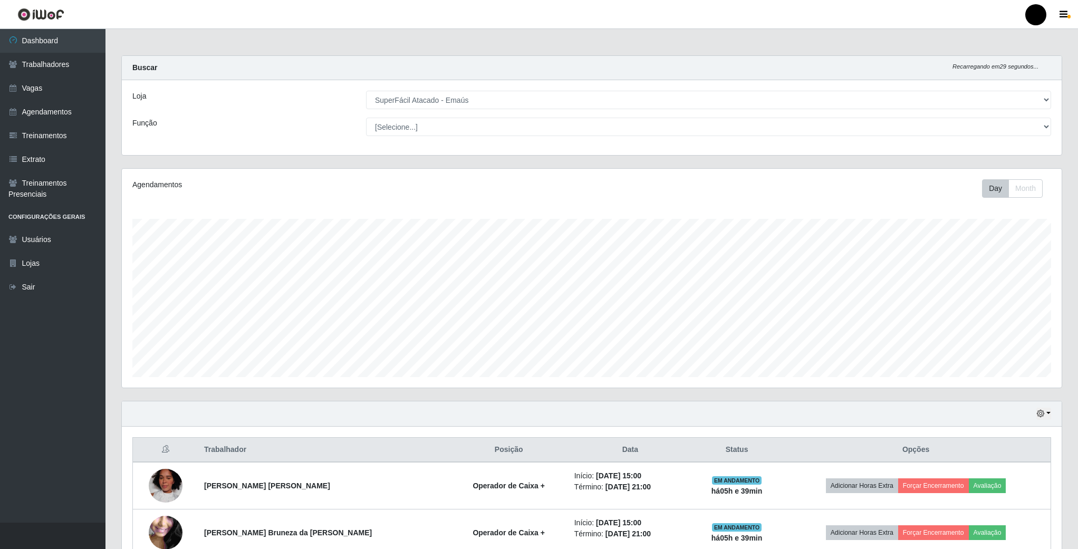
select select "407"
click at [1046, 413] on button "button" at bounding box center [1043, 414] width 15 height 12
click at [1011, 440] on button "Hoje" at bounding box center [1008, 433] width 83 height 22
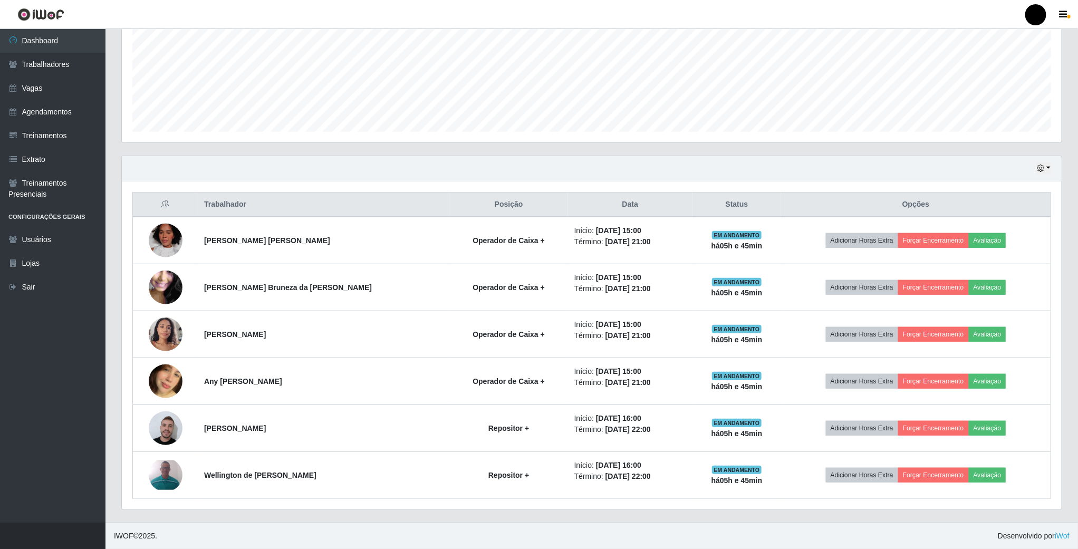
scroll to position [250, 0]
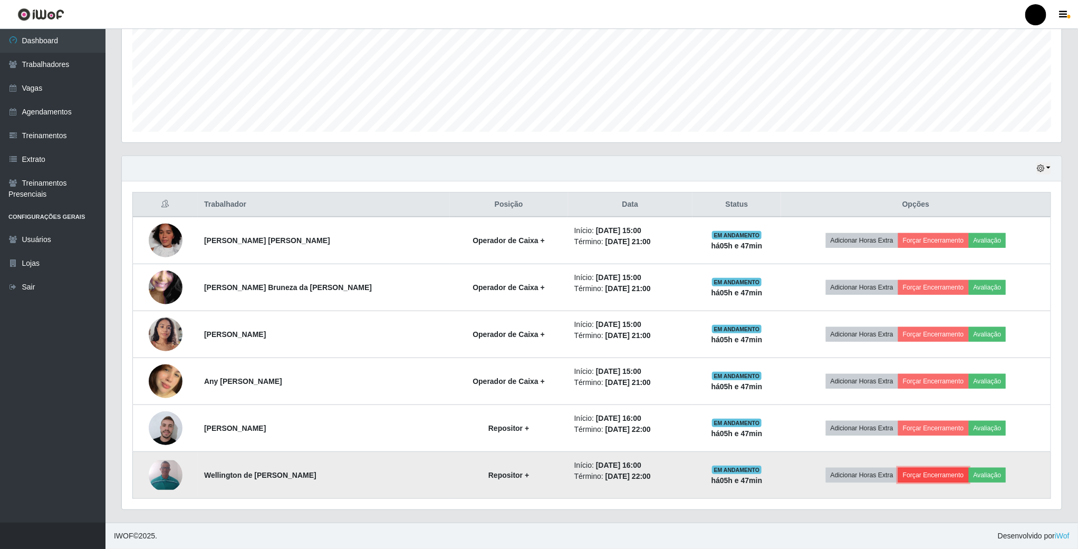
click at [920, 478] on button "Forçar Encerramento" at bounding box center [933, 475] width 71 height 15
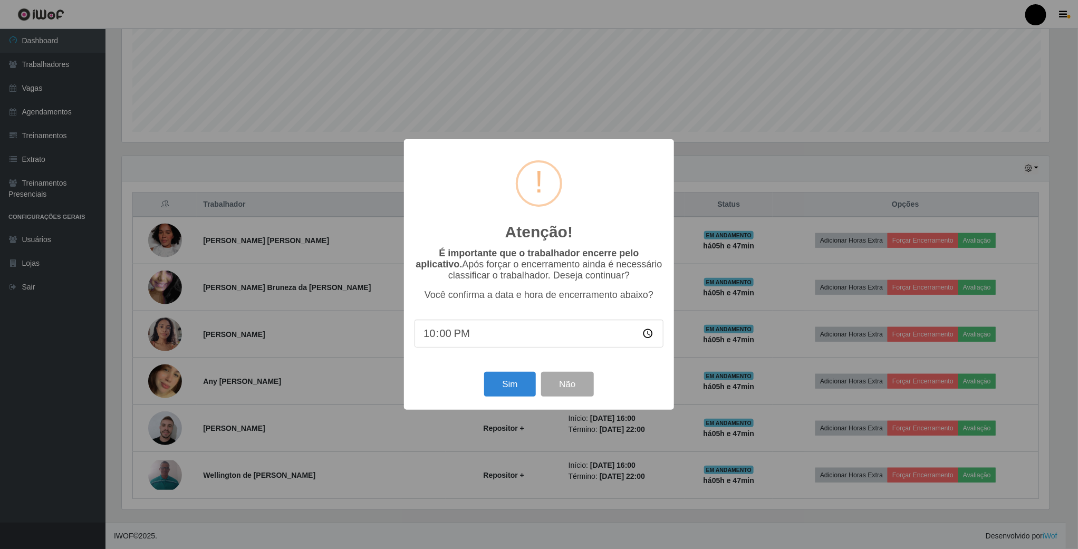
scroll to position [220, 930]
click at [508, 388] on button "Sim" at bounding box center [511, 384] width 51 height 25
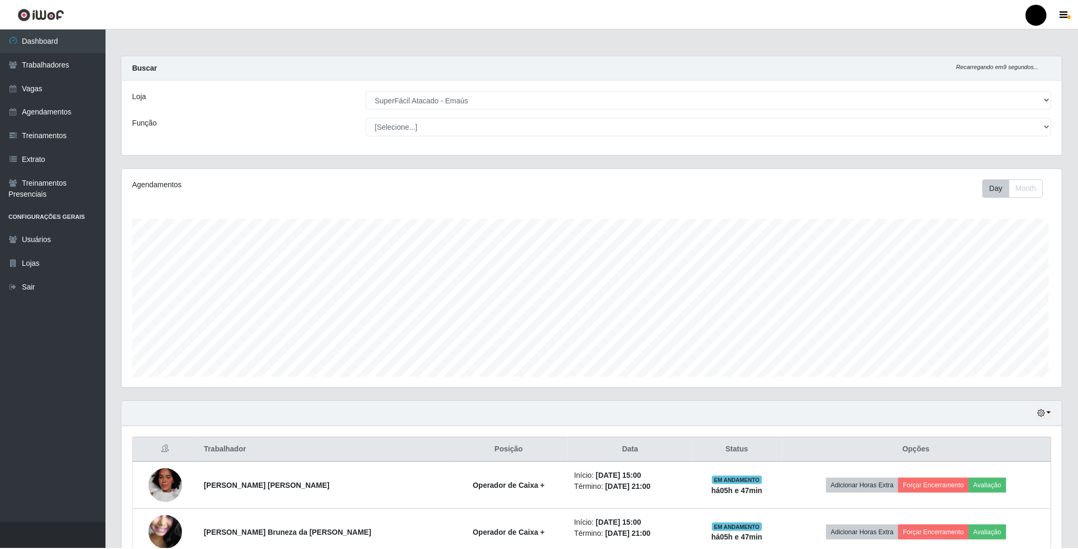
scroll to position [220, 941]
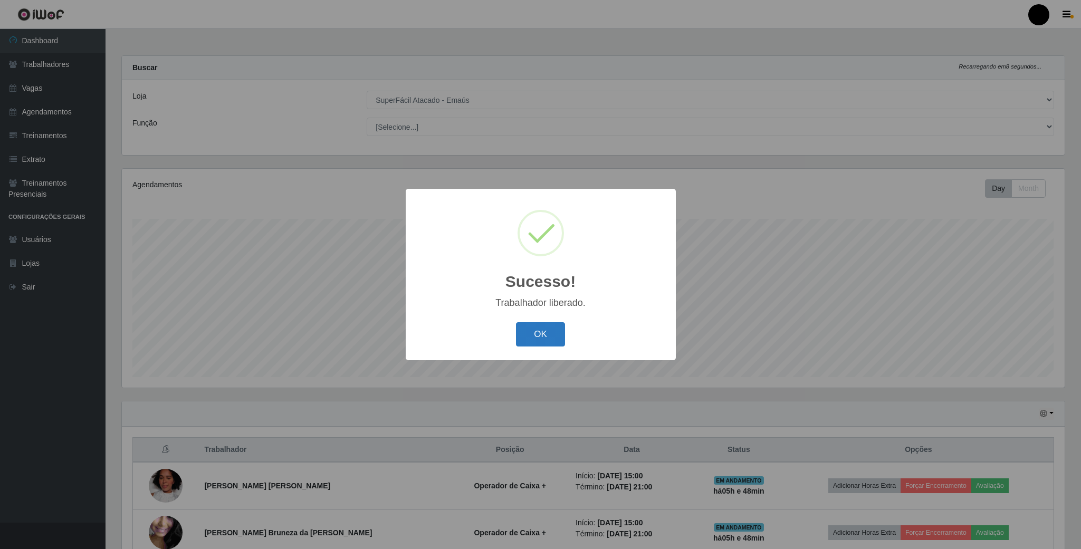
click at [547, 342] on button "OK" at bounding box center [540, 334] width 49 height 25
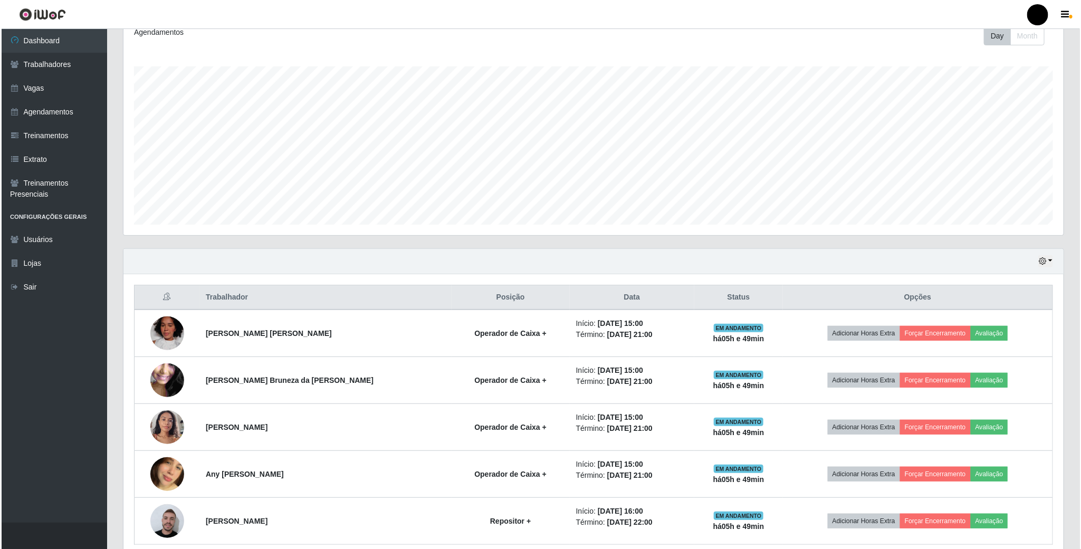
scroll to position [158, 0]
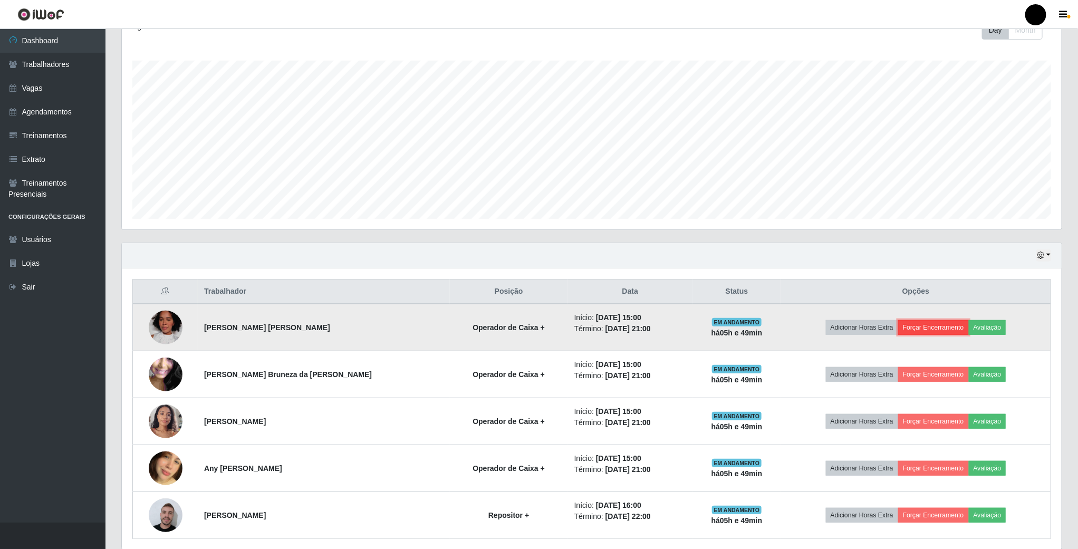
click at [928, 335] on button "Forçar Encerramento" at bounding box center [933, 327] width 71 height 15
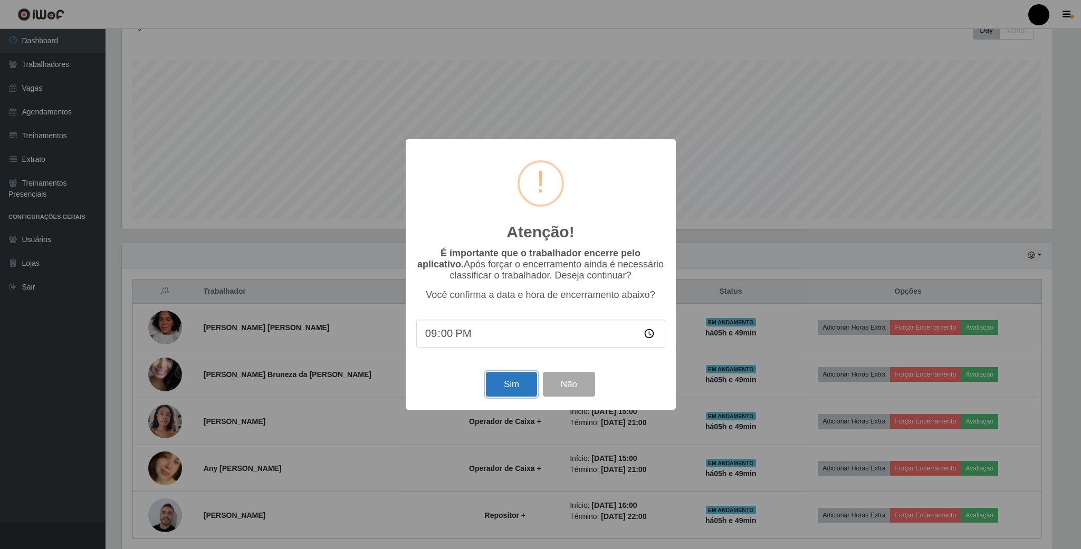
click at [513, 384] on button "Sim" at bounding box center [511, 384] width 51 height 25
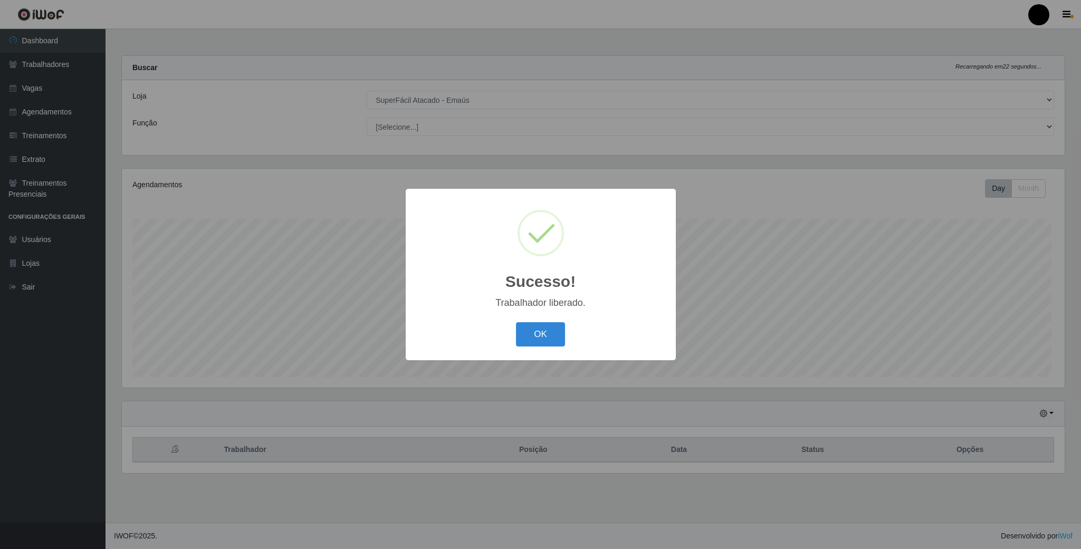
scroll to position [220, 941]
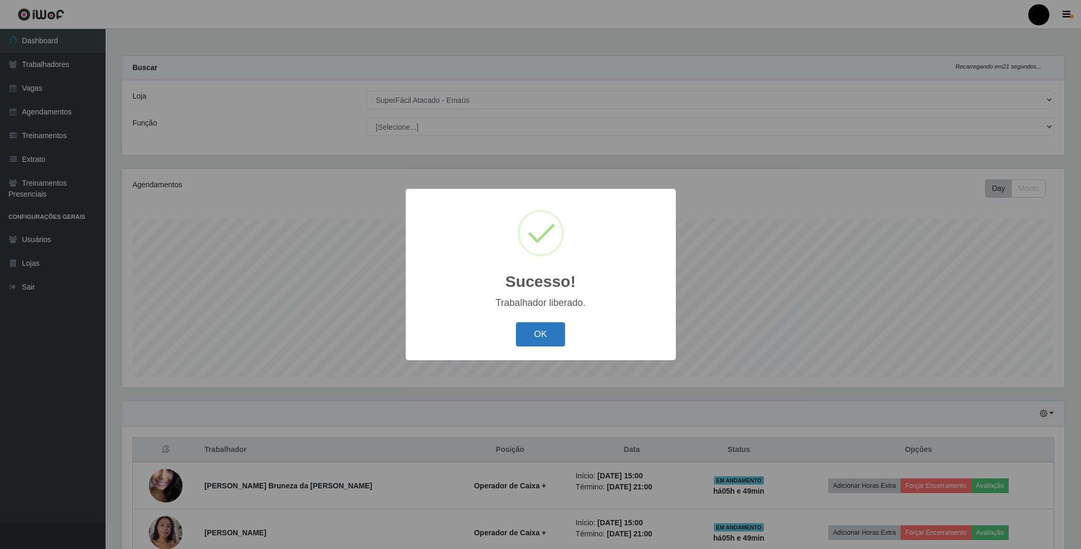
click at [536, 333] on button "OK" at bounding box center [540, 334] width 49 height 25
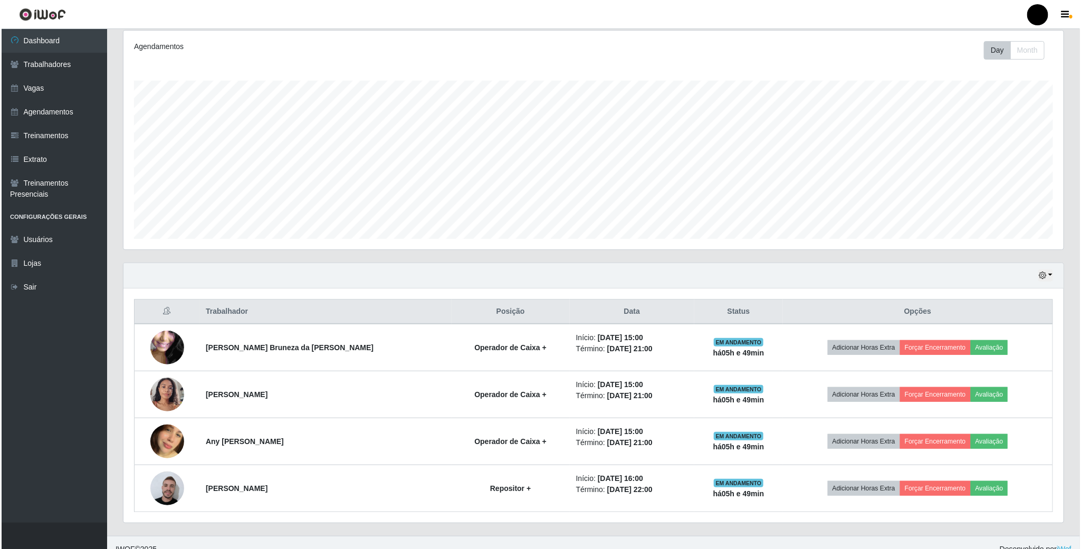
scroll to position [155, 0]
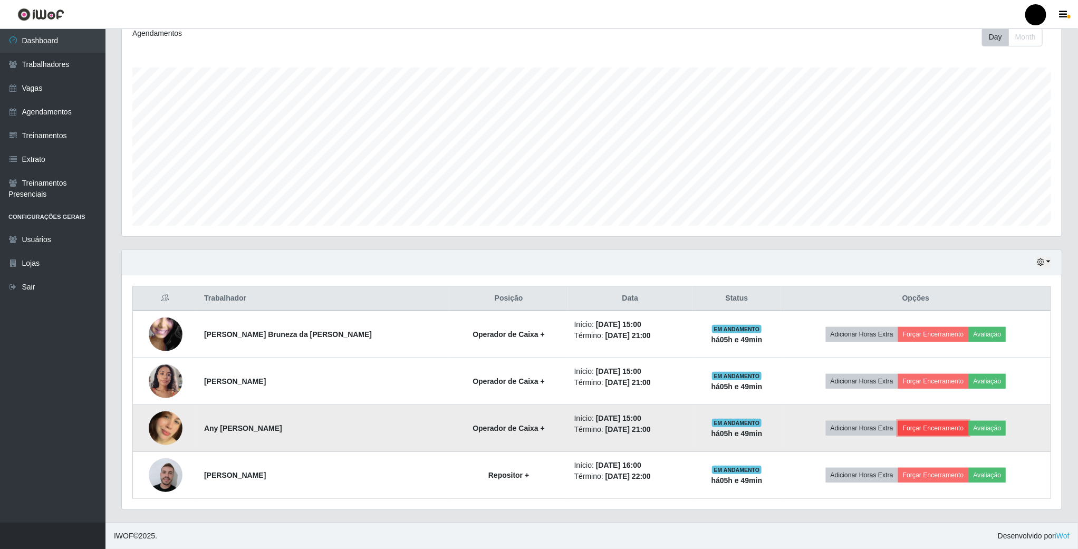
click at [913, 427] on button "Forçar Encerramento" at bounding box center [933, 428] width 71 height 15
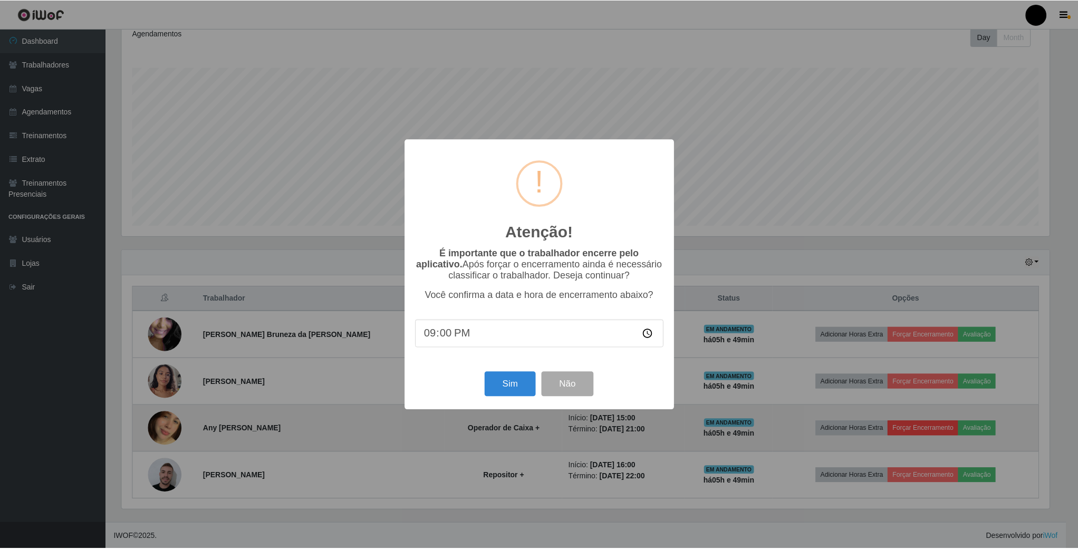
scroll to position [220, 930]
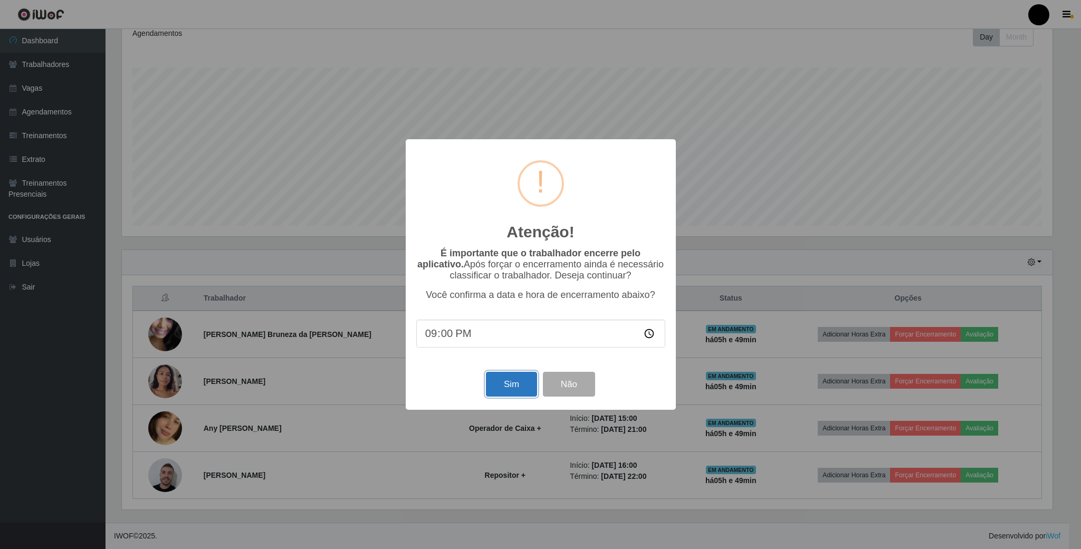
click at [510, 385] on button "Sim" at bounding box center [511, 384] width 51 height 25
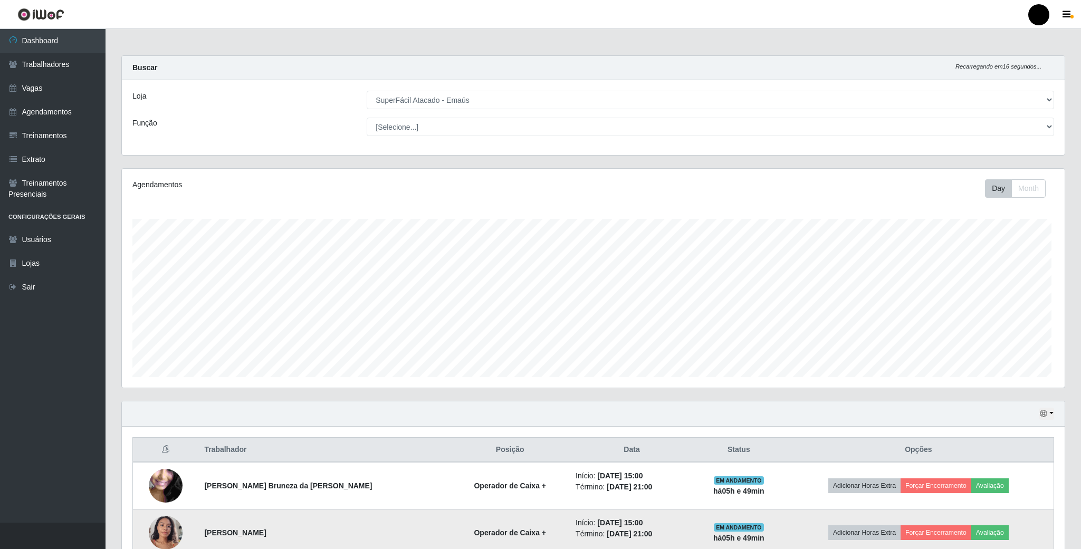
scroll to position [527197, 526474]
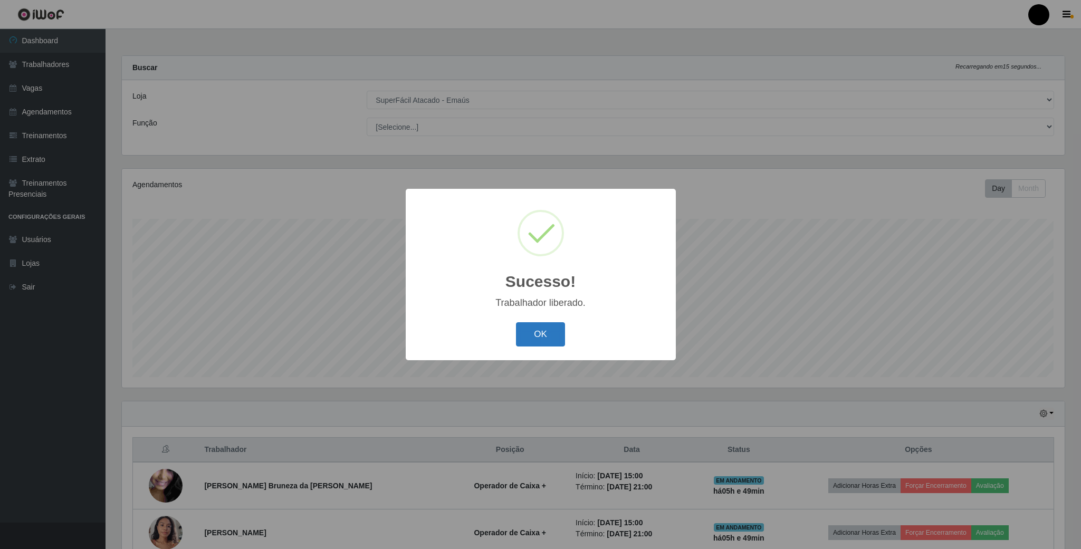
click at [536, 334] on button "OK" at bounding box center [540, 334] width 49 height 25
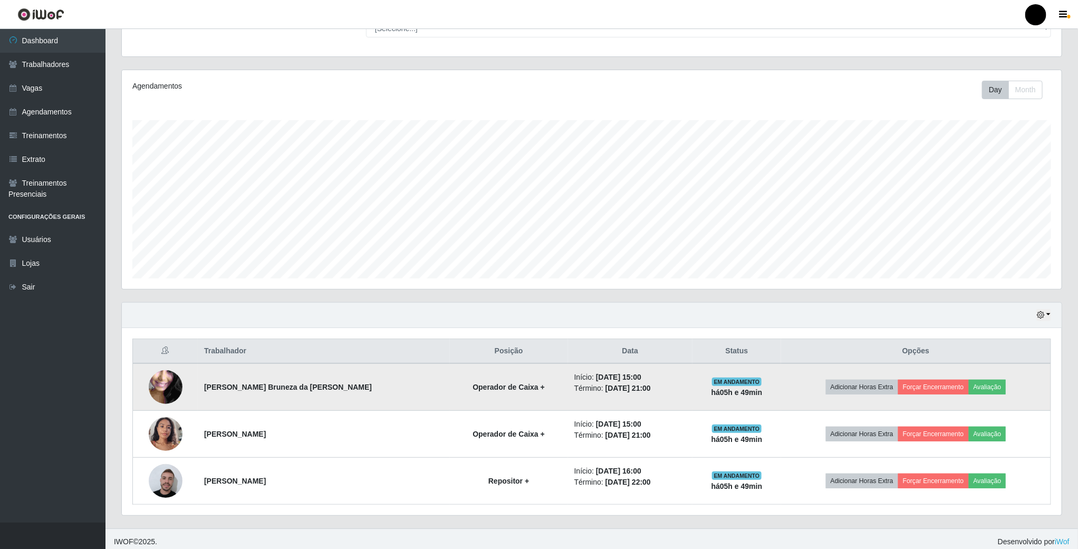
scroll to position [108, 0]
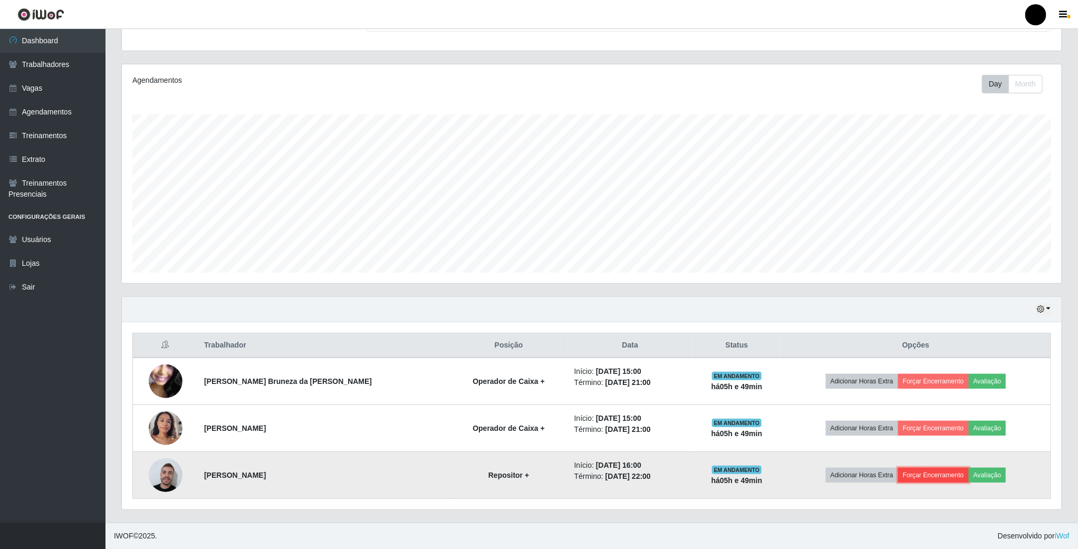
click at [926, 476] on button "Forçar Encerramento" at bounding box center [933, 475] width 71 height 15
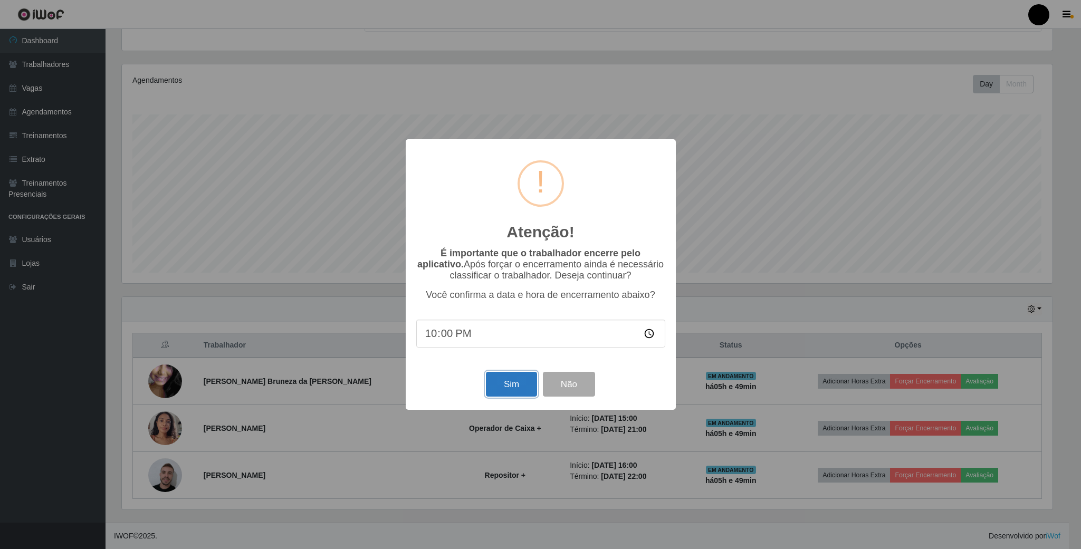
click at [498, 387] on button "Sim" at bounding box center [511, 384] width 51 height 25
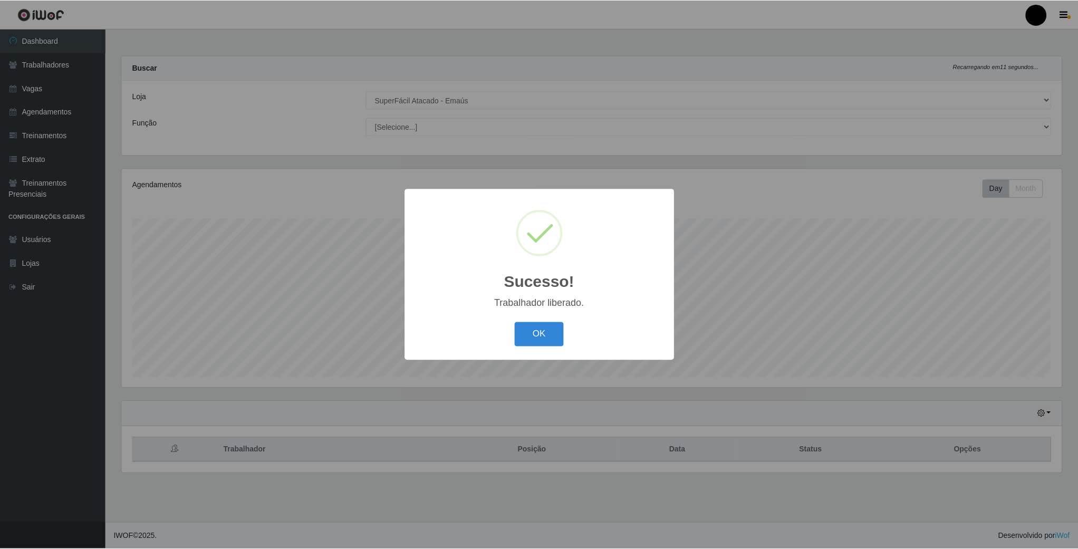
scroll to position [220, 941]
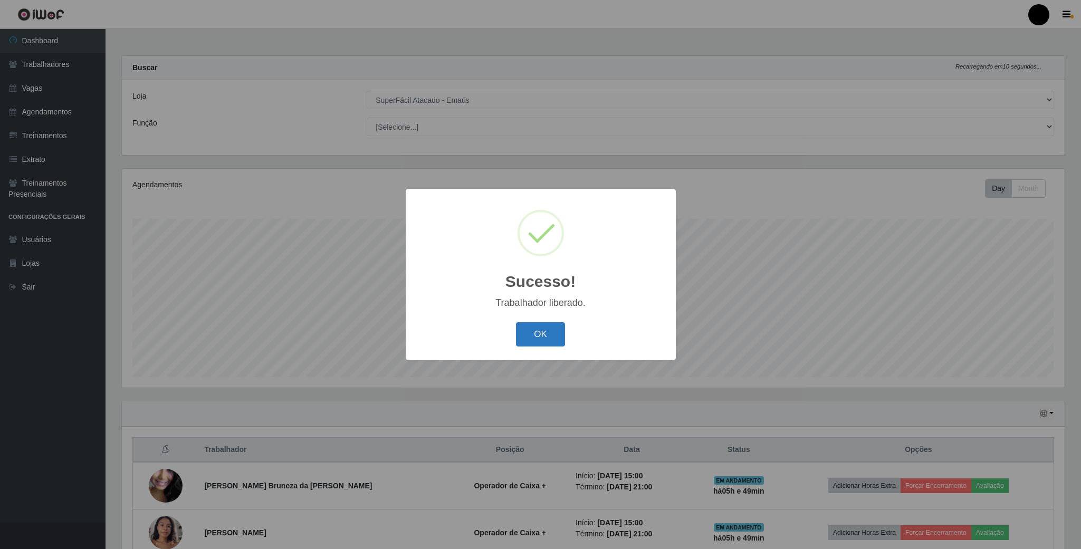
click at [557, 332] on button "OK" at bounding box center [540, 334] width 49 height 25
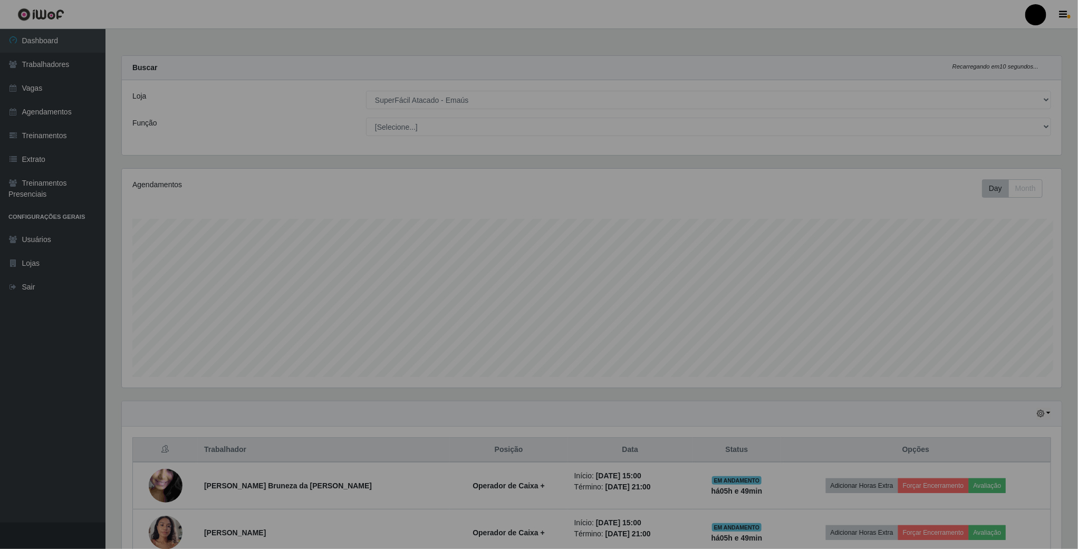
scroll to position [0, 0]
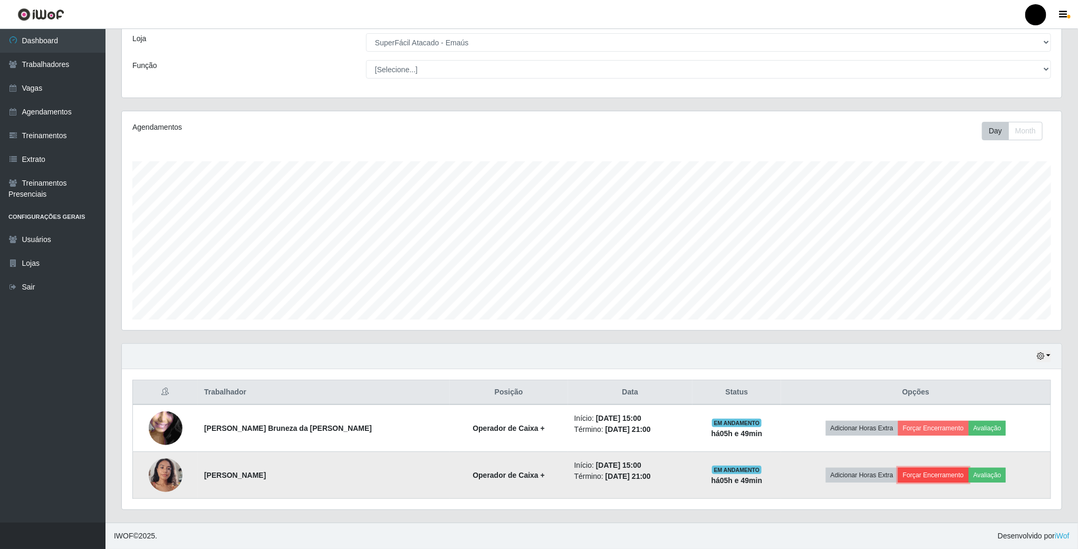
click at [926, 475] on button "Forçar Encerramento" at bounding box center [933, 475] width 71 height 15
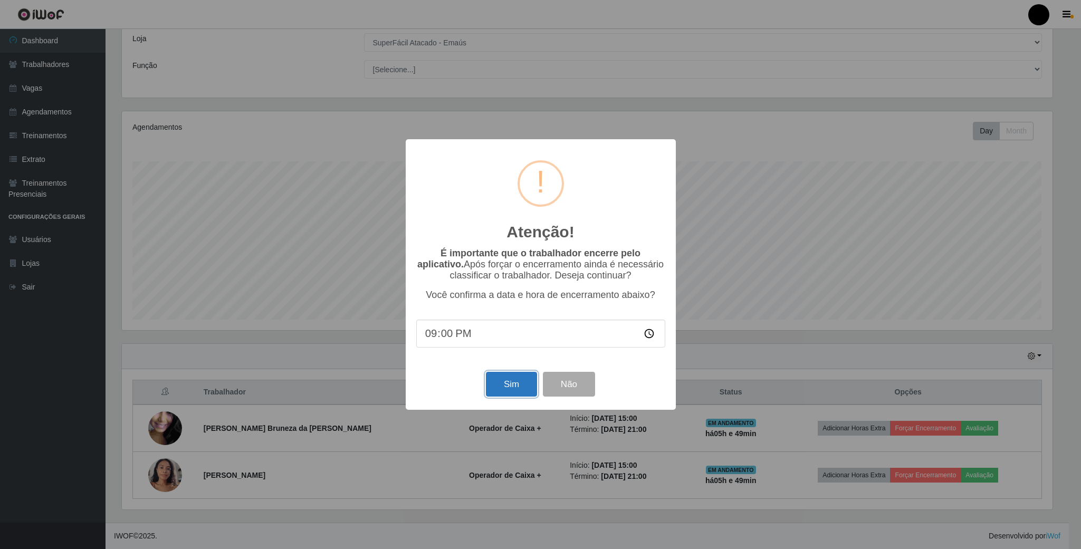
click at [502, 391] on button "Sim" at bounding box center [511, 384] width 51 height 25
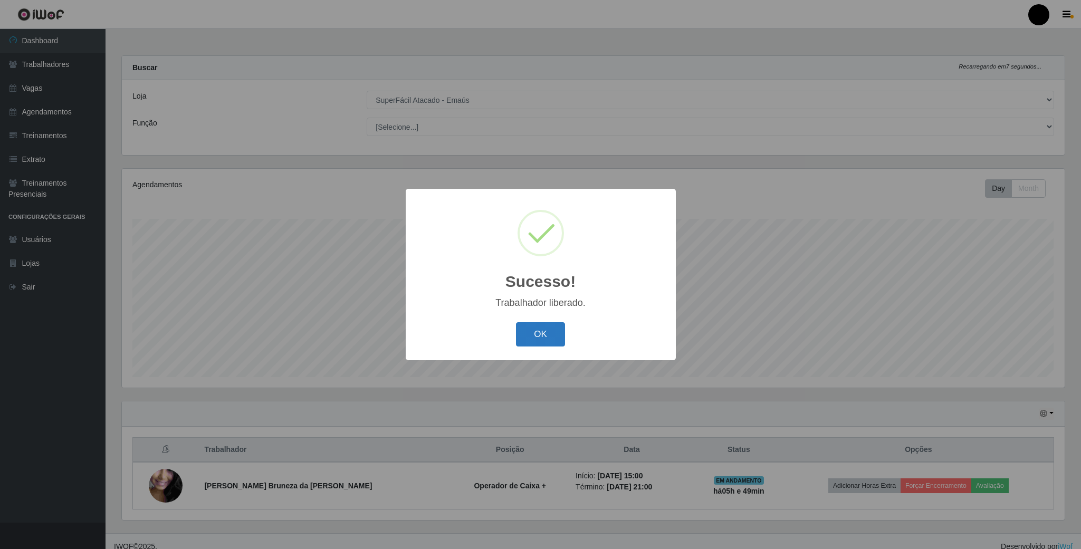
click at [540, 336] on button "OK" at bounding box center [540, 334] width 49 height 25
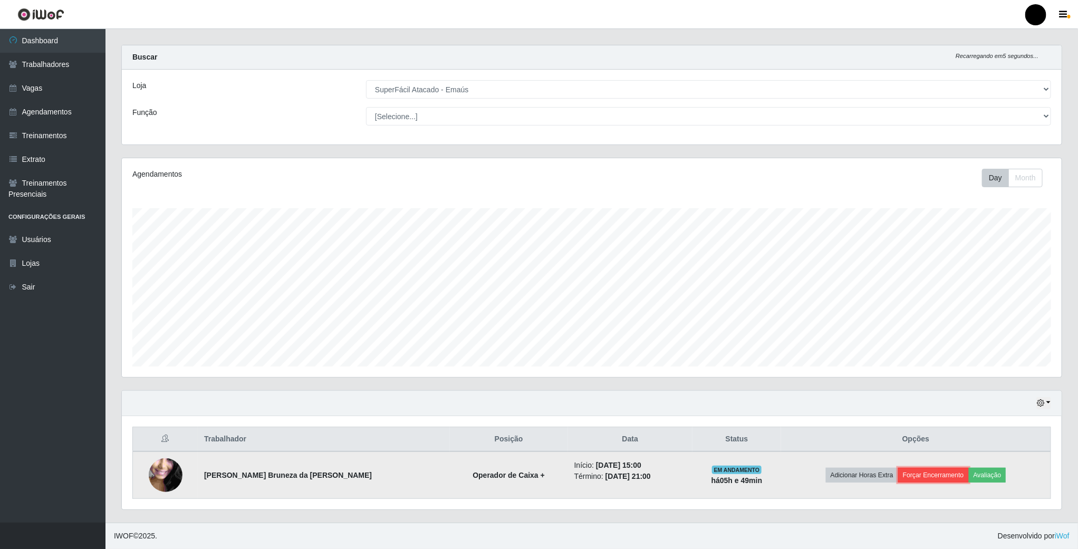
click at [925, 479] on button "Forçar Encerramento" at bounding box center [933, 475] width 71 height 15
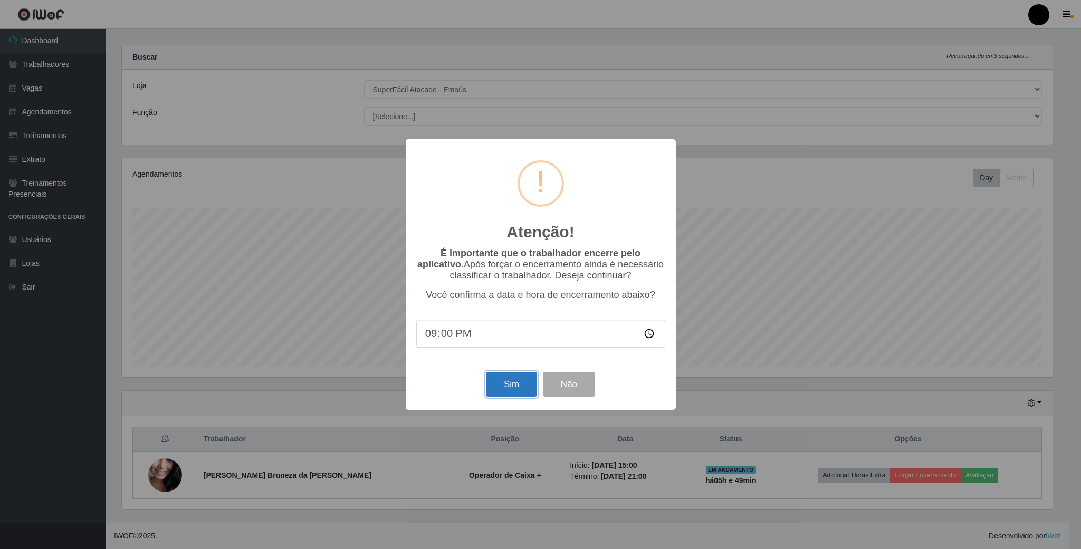
click at [508, 389] on button "Sim" at bounding box center [511, 384] width 51 height 25
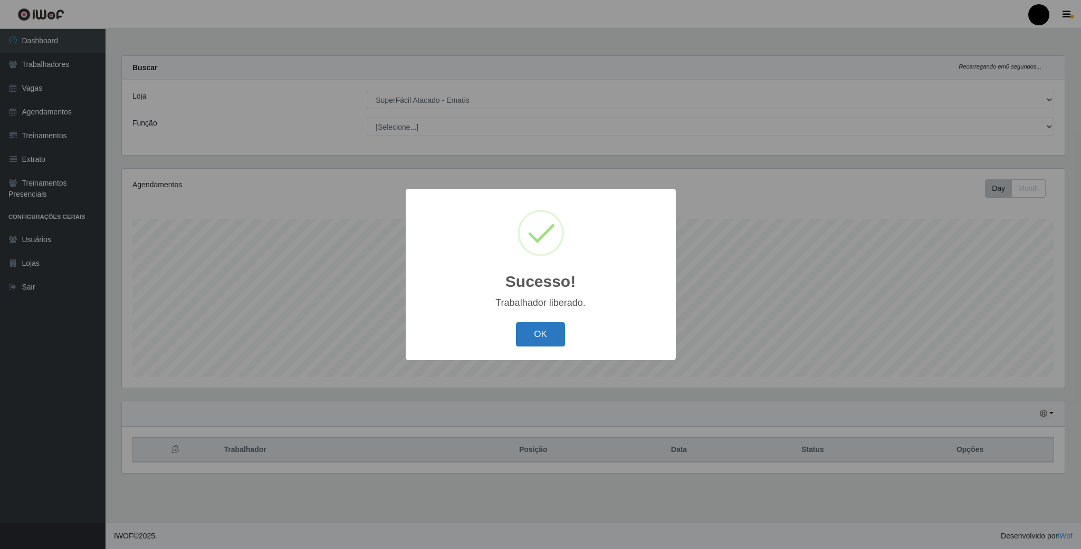
click at [552, 340] on button "OK" at bounding box center [540, 334] width 49 height 25
